Goal: Task Accomplishment & Management: Manage account settings

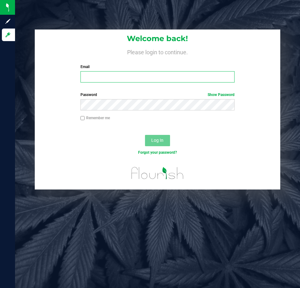
click at [112, 77] on input "Email" at bounding box center [158, 76] width 154 height 11
type input "[EMAIL_ADDRESS][DOMAIN_NAME]"
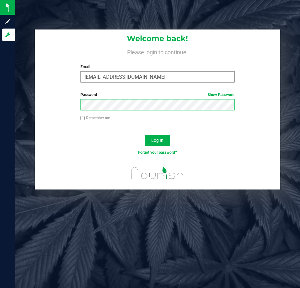
click at [145, 135] on button "Log In" at bounding box center [157, 140] width 25 height 11
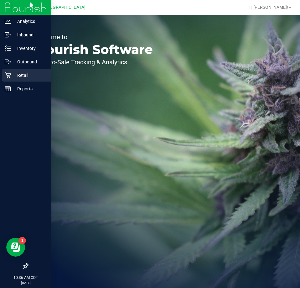
click at [14, 81] on div "Retail" at bounding box center [27, 75] width 50 height 13
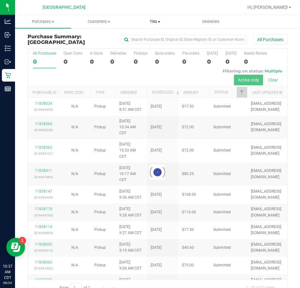
click at [156, 22] on span "Tills" at bounding box center [154, 22] width 55 height 6
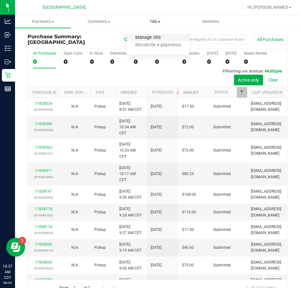
click at [156, 40] on span "Manage tills" at bounding box center [148, 37] width 42 height 5
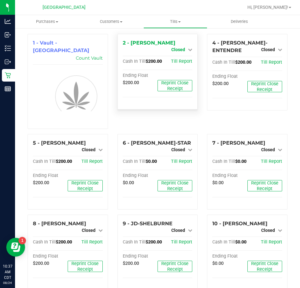
click at [177, 50] on span "Closed" at bounding box center [179, 49] width 14 height 5
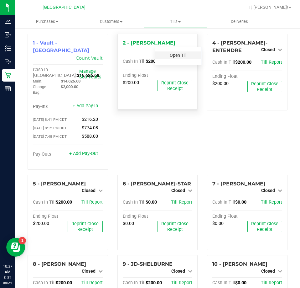
click at [175, 57] on link "Open Till" at bounding box center [178, 55] width 17 height 5
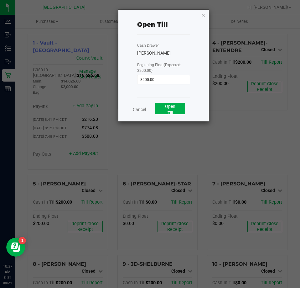
click at [203, 16] on icon "button" at bounding box center [203, 15] width 4 height 8
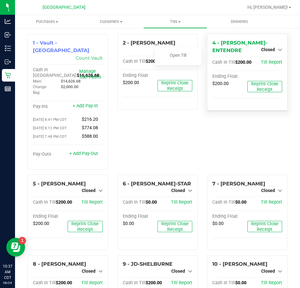
click at [262, 46] on div "Closed" at bounding box center [271, 50] width 21 height 8
click at [262, 52] on span "Closed" at bounding box center [268, 49] width 14 height 5
click at [262, 60] on link "Open Till" at bounding box center [268, 62] width 17 height 5
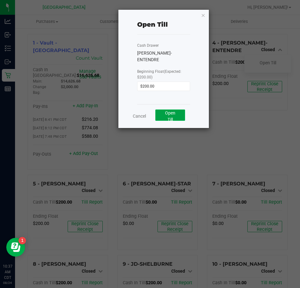
click at [176, 109] on button "Open Till" at bounding box center [171, 114] width 30 height 11
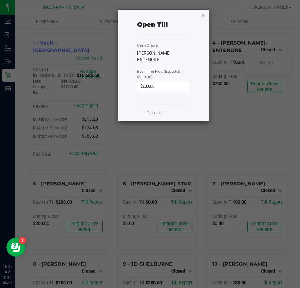
click at [204, 17] on icon "button" at bounding box center [203, 15] width 4 height 8
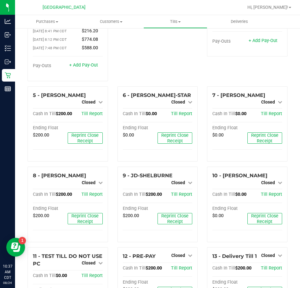
scroll to position [94, 0]
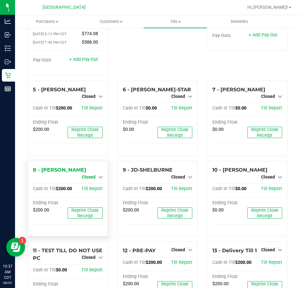
click at [95, 174] on link "Closed" at bounding box center [92, 176] width 21 height 5
click at [96, 178] on div "Open Till" at bounding box center [88, 182] width 46 height 8
click at [71, 178] on div "Open Till" at bounding box center [88, 182] width 46 height 8
click at [80, 180] on link "Open Till" at bounding box center [88, 182] width 17 height 5
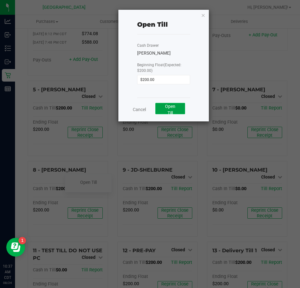
click at [165, 106] on button "Open Till" at bounding box center [171, 108] width 30 height 11
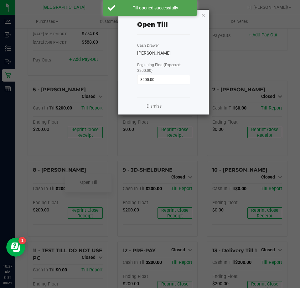
click at [204, 16] on icon "button" at bounding box center [203, 15] width 4 height 8
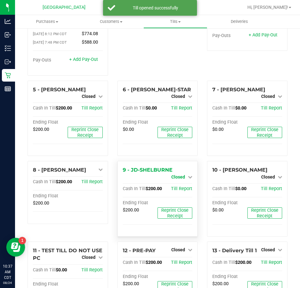
click at [175, 174] on span "Closed" at bounding box center [179, 176] width 14 height 5
click at [174, 180] on link "Open Till" at bounding box center [178, 182] width 17 height 5
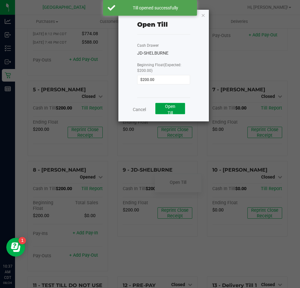
click at [175, 113] on button "Open Till" at bounding box center [171, 108] width 30 height 11
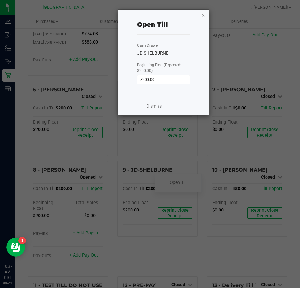
click at [205, 17] on icon "button" at bounding box center [203, 15] width 4 height 8
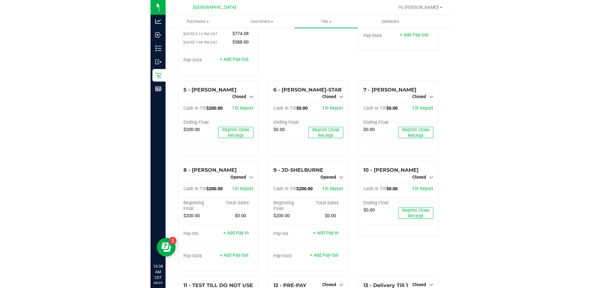
scroll to position [0, 0]
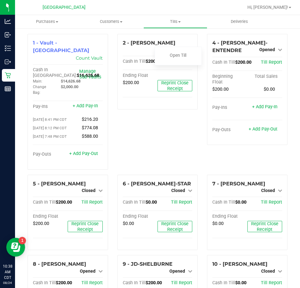
click at [113, 46] on div "2 - [PERSON_NAME] Closed Open Till Cash In Till $200.00 Till Report Ending Floa…" at bounding box center [158, 104] width 90 height 141
click at [172, 57] on link "Open Till" at bounding box center [178, 55] width 17 height 5
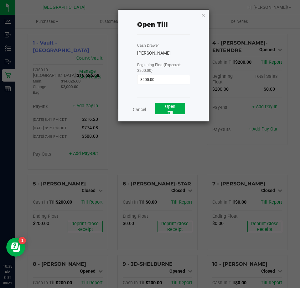
click at [203, 16] on icon "button" at bounding box center [203, 15] width 4 height 8
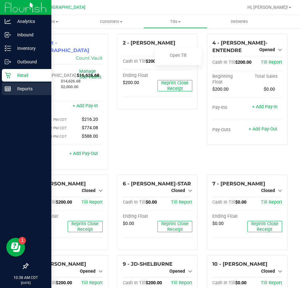
click at [15, 89] on p "Reports" at bounding box center [30, 89] width 38 height 8
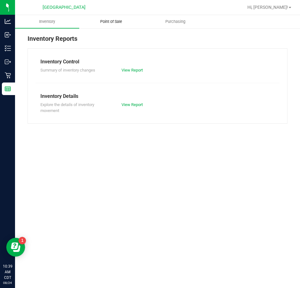
click at [105, 20] on span "Point of Sale" at bounding box center [111, 22] width 39 height 6
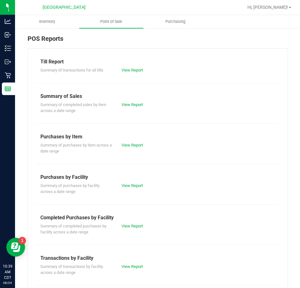
click at [135, 229] on div "Summary of completed purchases by facility across a date range View Report" at bounding box center [158, 228] width 244 height 14
click at [124, 224] on link "View Report" at bounding box center [132, 226] width 21 height 5
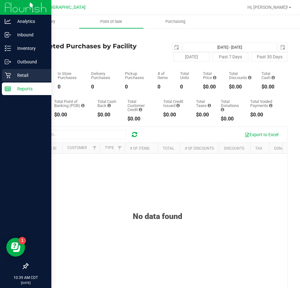
click at [10, 79] on div "Retail" at bounding box center [27, 75] width 50 height 13
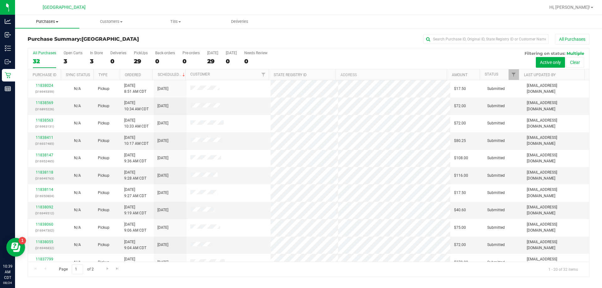
click at [52, 20] on span "Purchases" at bounding box center [47, 22] width 64 height 6
click at [39, 45] on span "Fulfillment" at bounding box center [34, 45] width 39 height 5
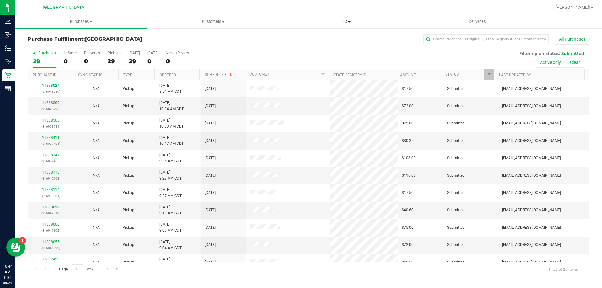
click at [300, 20] on span "Tills" at bounding box center [344, 22] width 131 height 6
click at [300, 36] on li "Manage tills" at bounding box center [345, 38] width 132 height 8
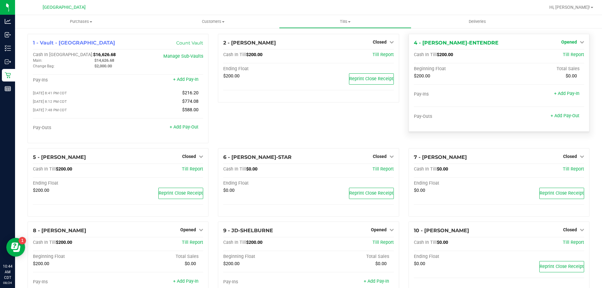
click at [300, 42] on span "Opened" at bounding box center [569, 42] width 16 height 5
click at [300, 54] on link "Close Till" at bounding box center [569, 55] width 17 height 5
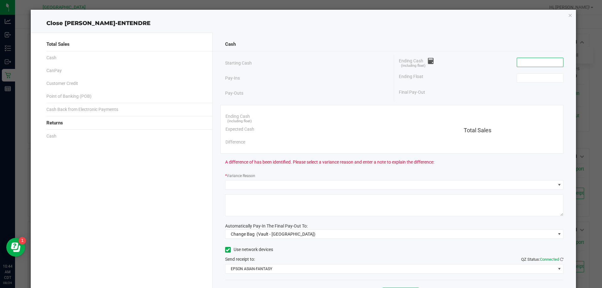
click at [300, 63] on input at bounding box center [540, 62] width 46 height 9
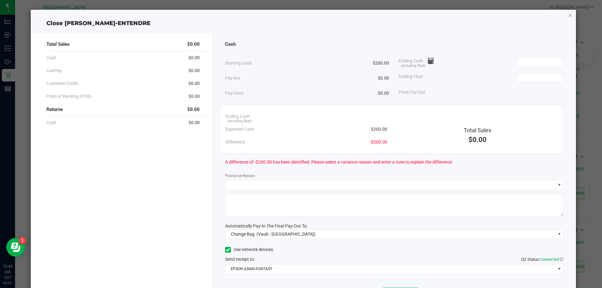
click at [300, 17] on icon "button" at bounding box center [570, 15] width 4 height 8
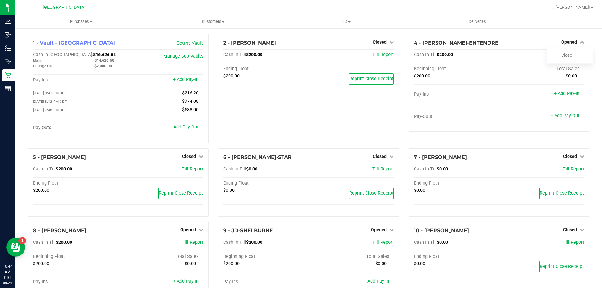
click at [300, 33] on div "1 - Vault - [GEOGRAPHIC_DATA] Count Vault Cash In Vault: $16,626.68 Main: $14,6…" at bounding box center [308, 216] width 587 height 377
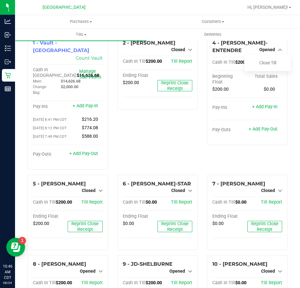
click at [195, 132] on div "2 - [PERSON_NAME] Closed Open Till Cash In Till $200.00 Till Report Ending Floa…" at bounding box center [158, 104] width 90 height 141
click at [187, 143] on div "2 - [PERSON_NAME] Closed Open Till Cash In Till $200.00 Till Report Ending Floa…" at bounding box center [158, 104] width 90 height 141
click at [169, 136] on div "2 - [PERSON_NAME] Closed Open Till Cash In Till $200.00 Till Report Ending Floa…" at bounding box center [158, 104] width 90 height 141
click at [203, 81] on div "4 - [PERSON_NAME]-ENTENDRE Opened Close Till Cash In Till $200.00 Till Report B…" at bounding box center [248, 104] width 90 height 141
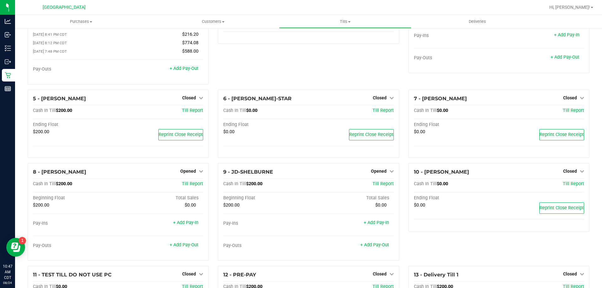
scroll to position [118, 0]
